Goal: Information Seeking & Learning: Learn about a topic

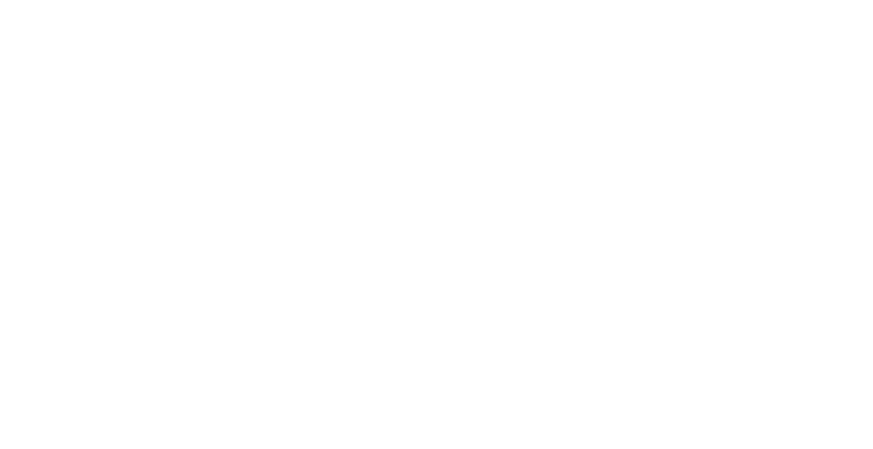
scroll to position [4830, 0]
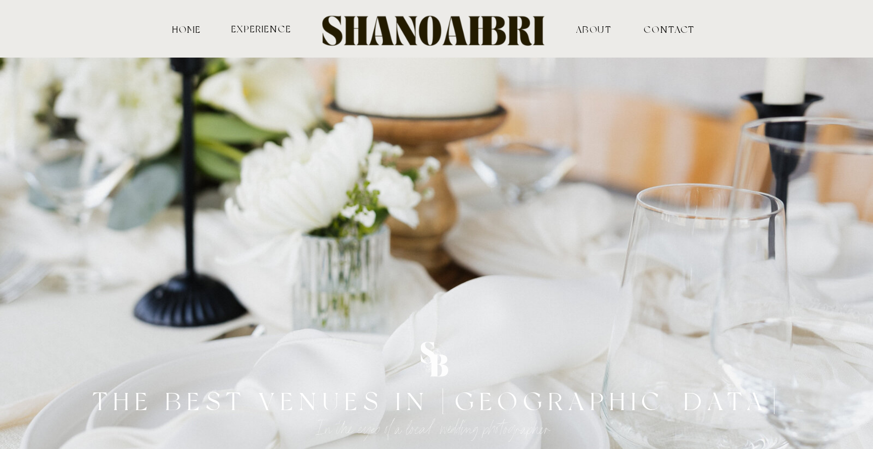
click at [446, 22] on div at bounding box center [437, 28] width 260 height 43
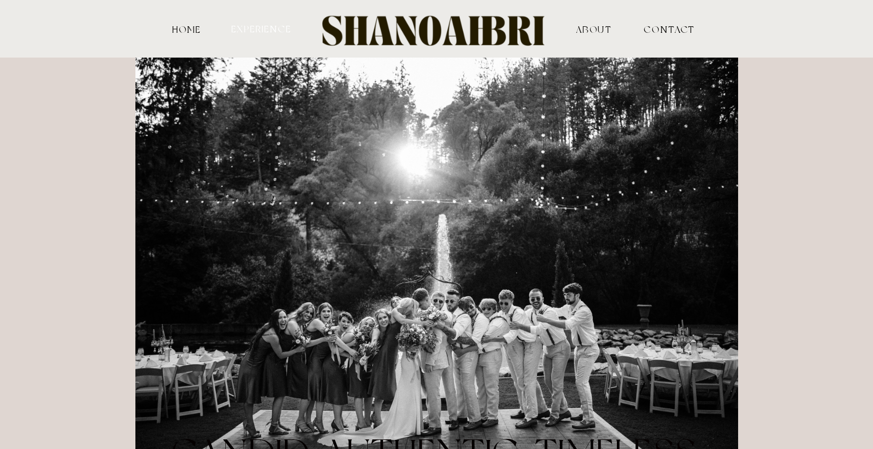
click at [258, 26] on nav "experience" at bounding box center [261, 29] width 63 height 10
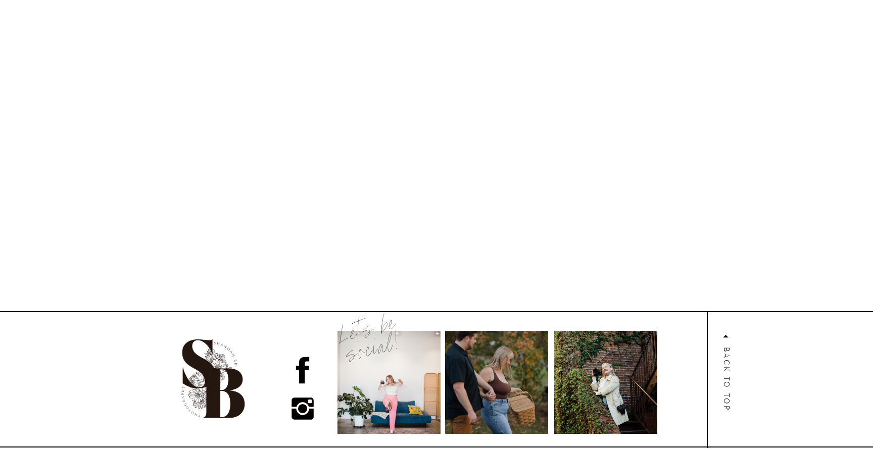
scroll to position [4266, 0]
